Goal: Task Accomplishment & Management: Manage account settings

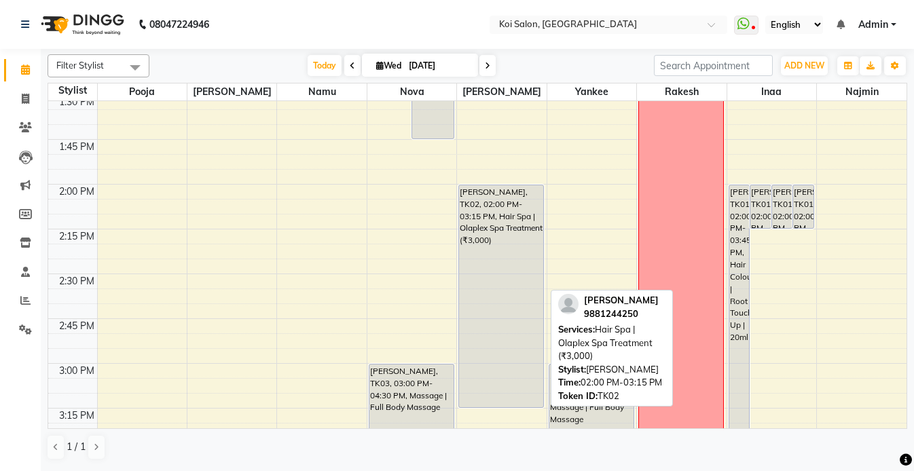
scroll to position [919, 0]
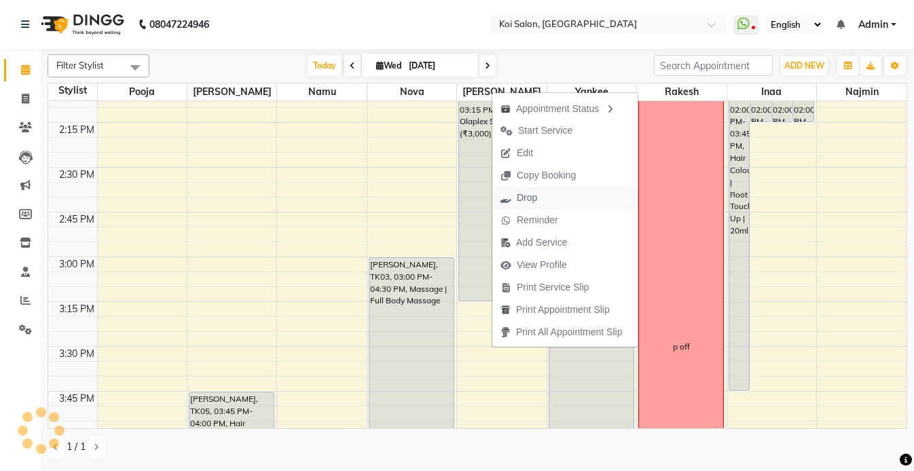
click at [547, 200] on button "Drop" at bounding box center [564, 198] width 145 height 22
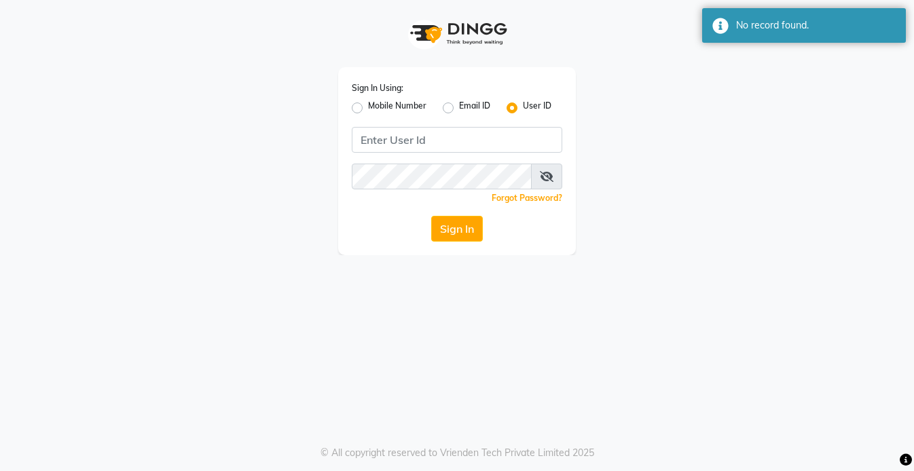
type input "koisalon"
click at [473, 219] on button "Sign In" at bounding box center [457, 229] width 52 height 26
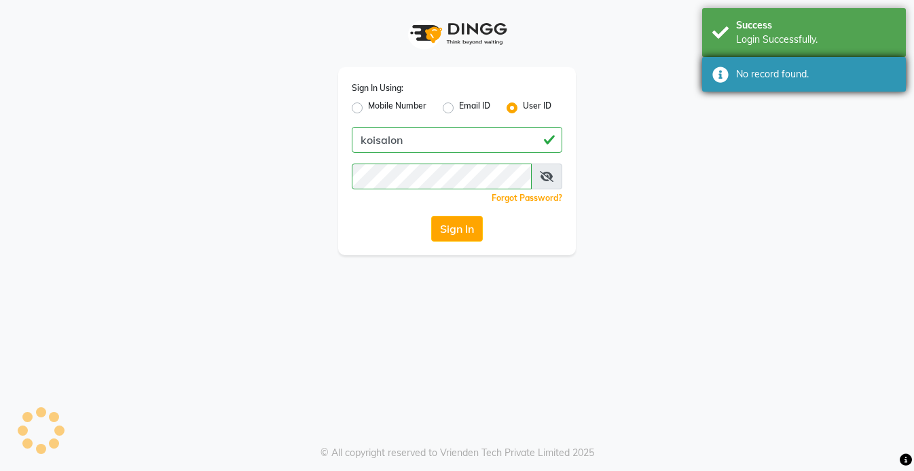
click at [756, 58] on div "No record found." at bounding box center [804, 74] width 204 height 35
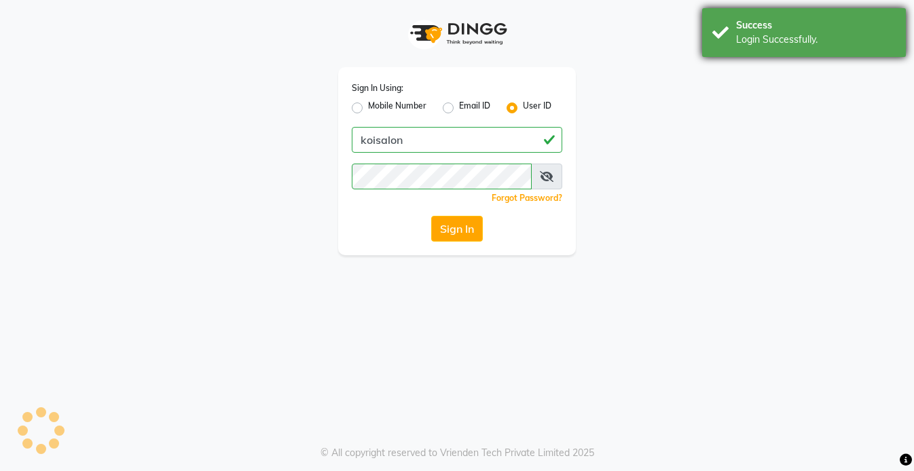
click at [750, 19] on div "Success" at bounding box center [816, 25] width 160 height 14
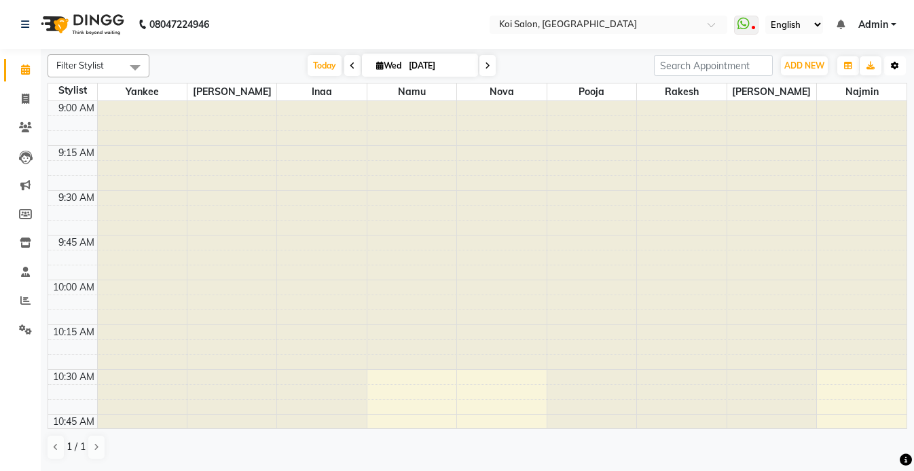
click at [897, 70] on button "Toggle Dropdown" at bounding box center [895, 65] width 22 height 19
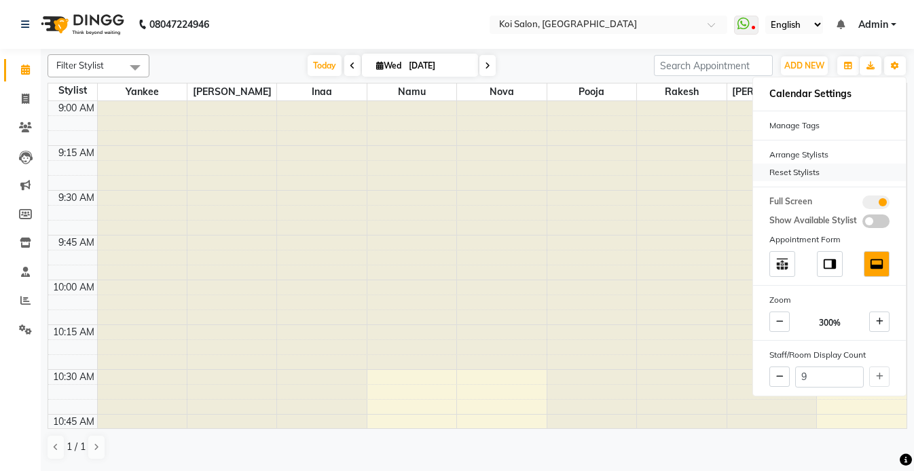
click at [801, 170] on div "Reset Stylists" at bounding box center [829, 173] width 153 height 18
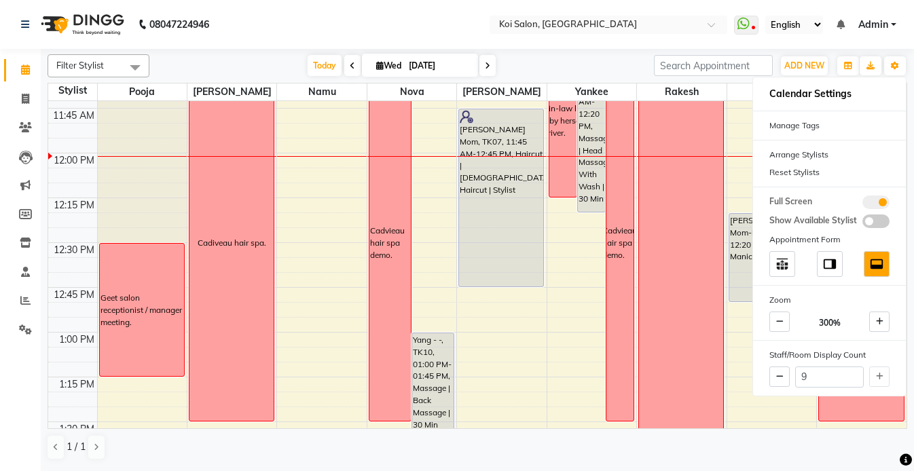
scroll to position [521, 0]
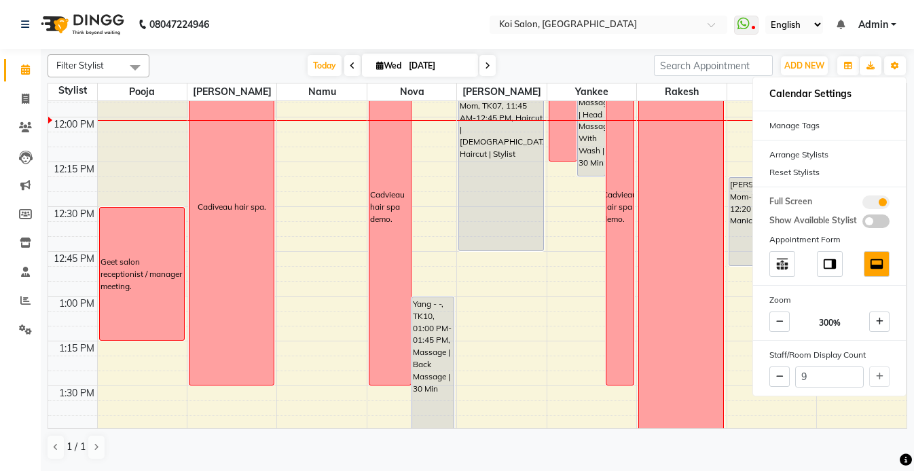
click at [449, 33] on nav "08047224946 Select Location × [GEOGRAPHIC_DATA] WhatsApp Status ✕ Status: Disco…" at bounding box center [457, 24] width 914 height 49
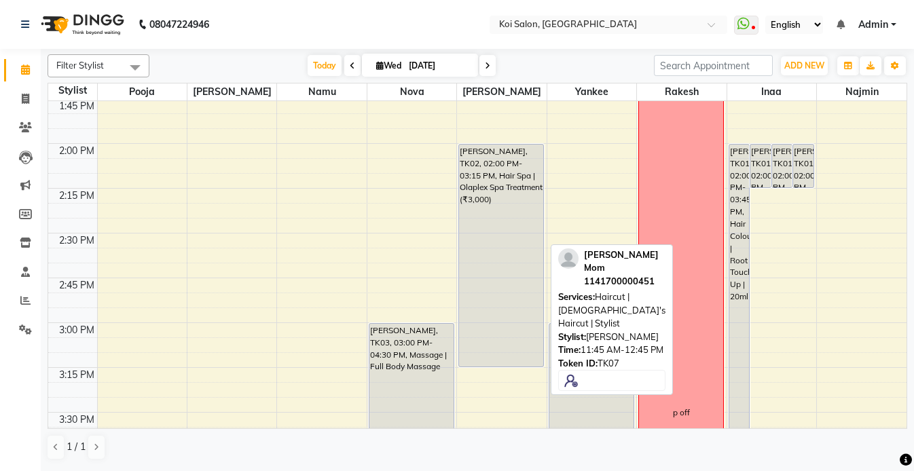
scroll to position [861, 0]
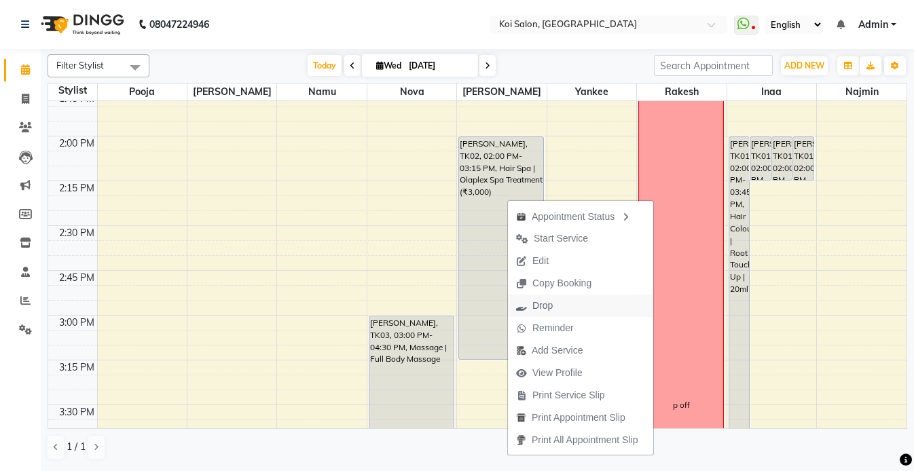
click at [556, 307] on span "Drop" at bounding box center [534, 306] width 53 height 22
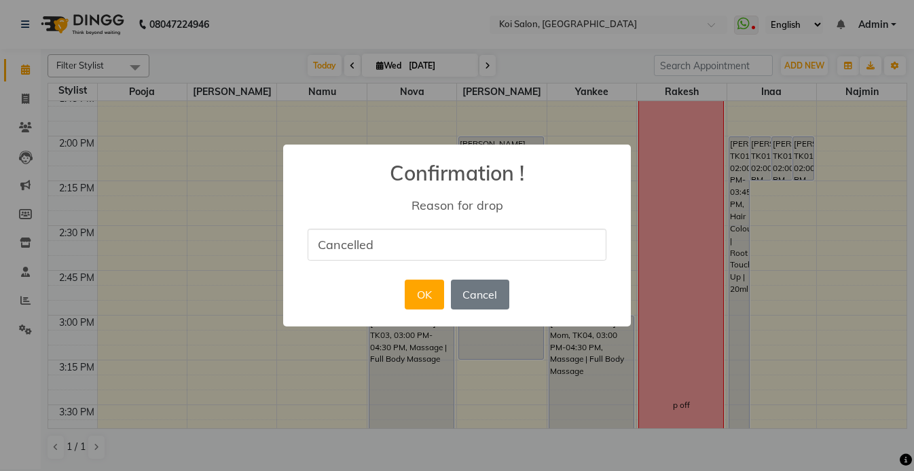
type input "Cancelled"
click at [376, 206] on div "Reason for drop" at bounding box center [457, 206] width 308 height 16
click at [434, 295] on button "OK" at bounding box center [424, 295] width 39 height 30
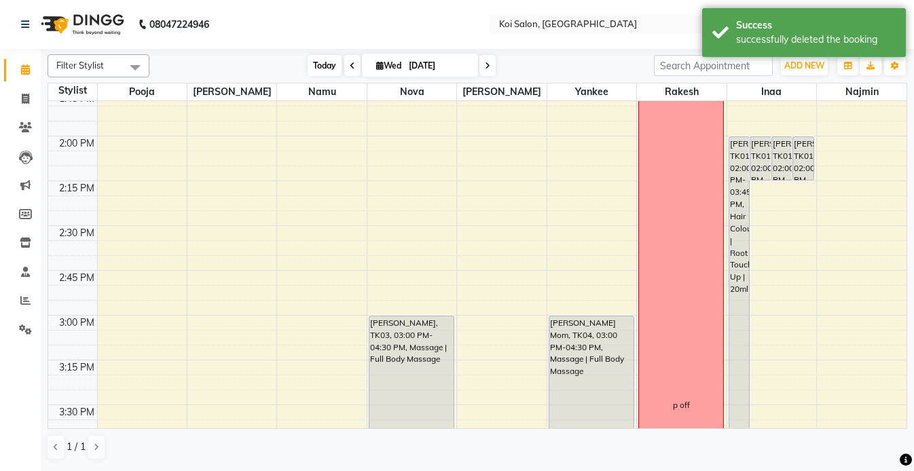
click at [318, 65] on span "Today" at bounding box center [325, 65] width 34 height 21
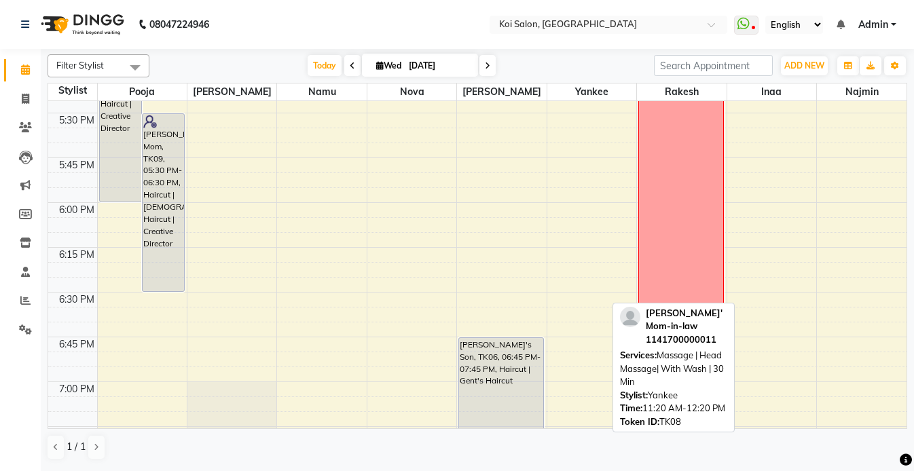
scroll to position [1522, 0]
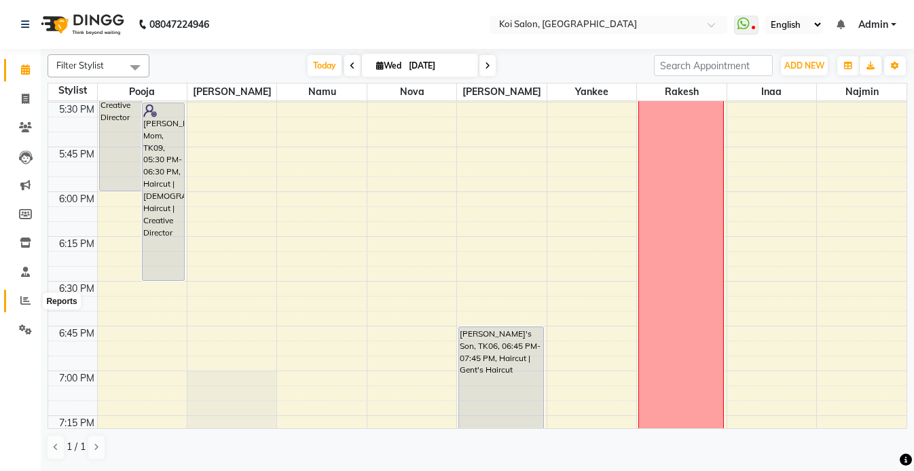
click at [21, 300] on icon at bounding box center [25, 300] width 10 height 10
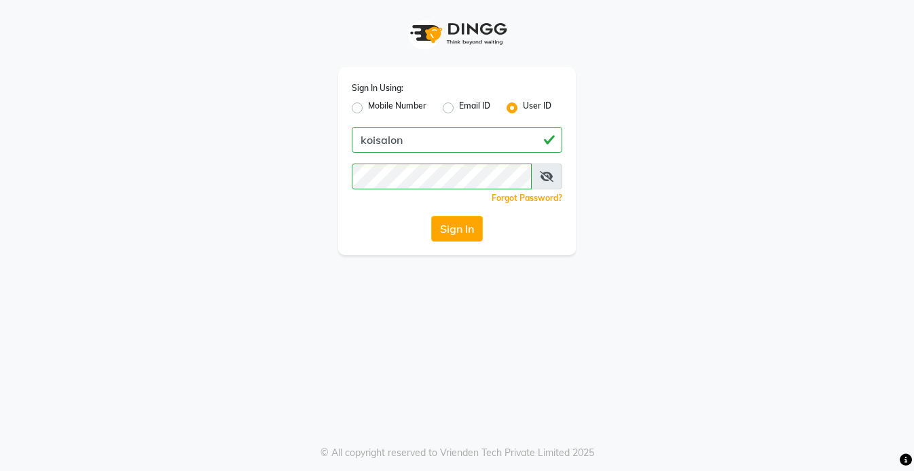
click at [239, 132] on div "Sign In Using: Mobile Number Email ID User ID koisalon Remember me Forgot Passw…" at bounding box center [457, 127] width 774 height 255
